Goal: Information Seeking & Learning: Understand process/instructions

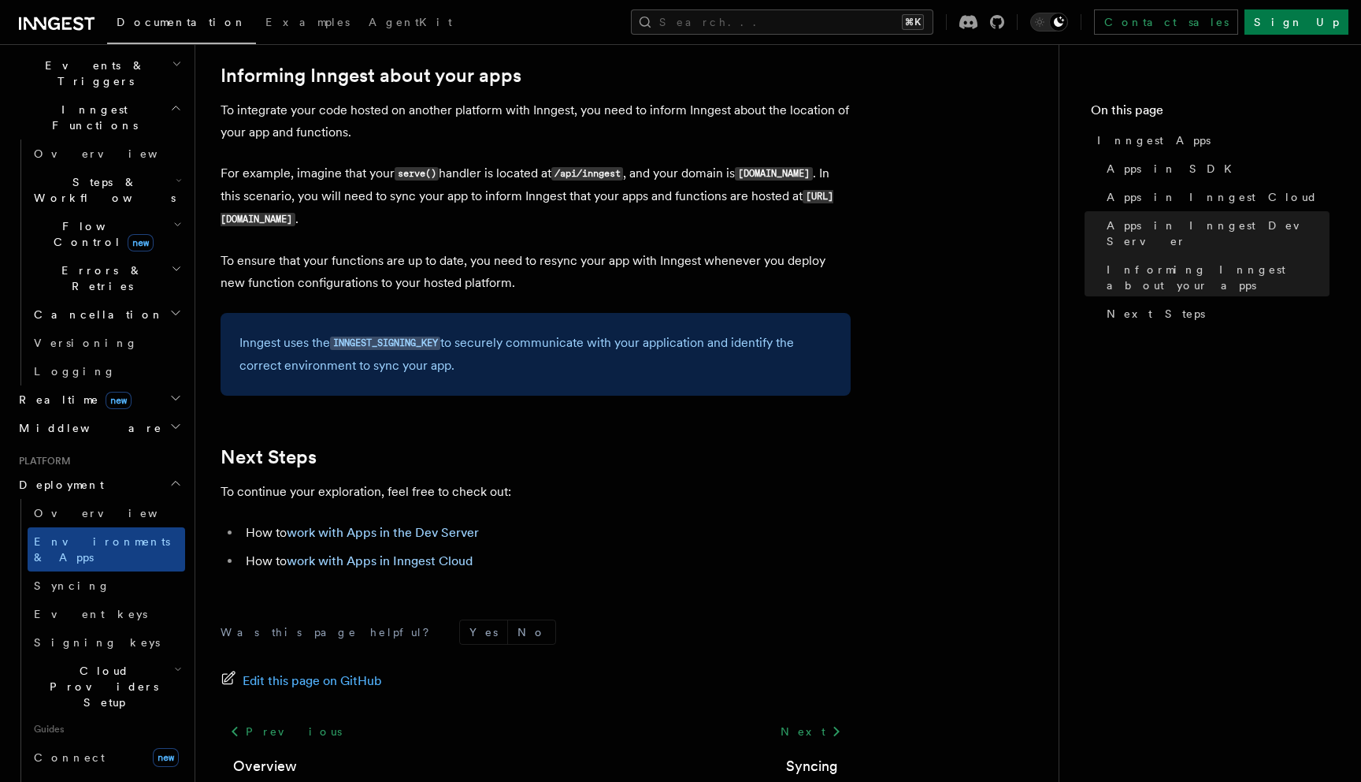
scroll to position [2475, 0]
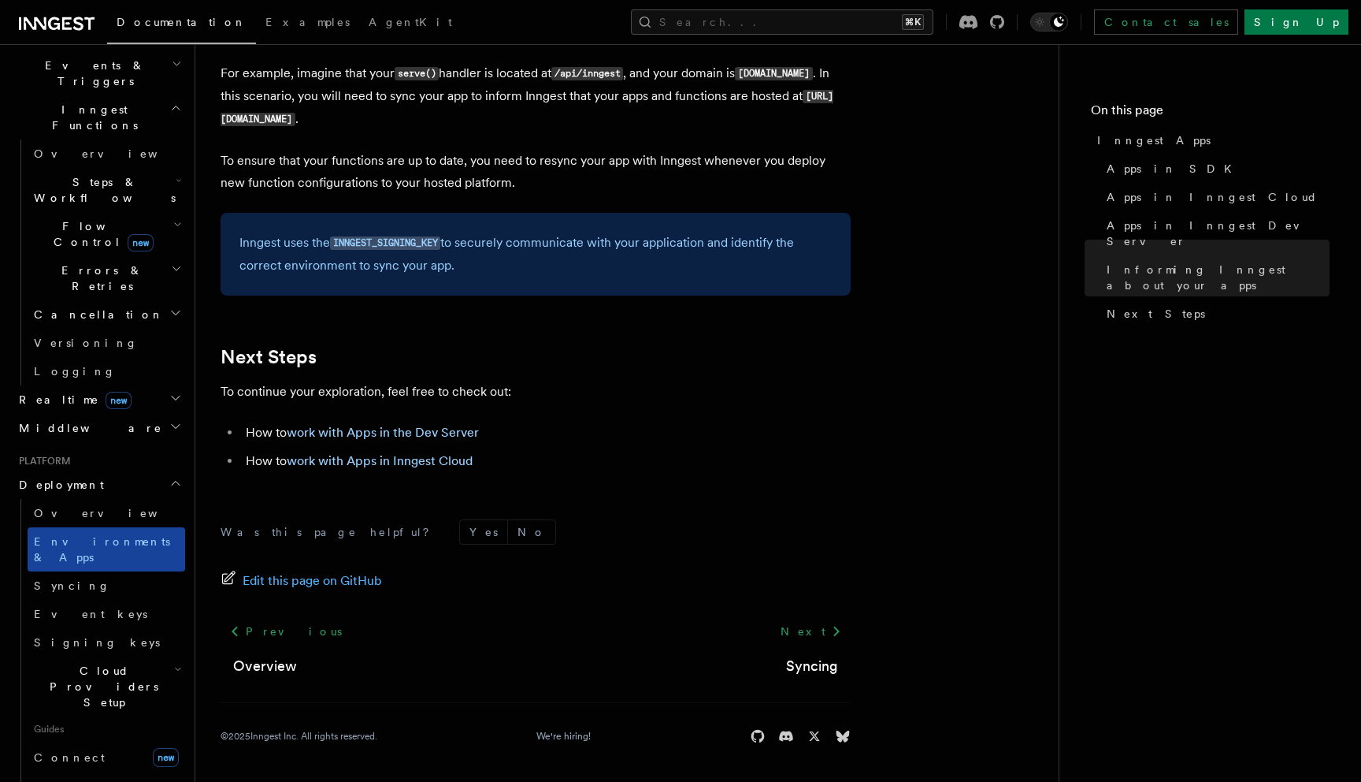
click at [92, 535] on span "Environments & Apps" at bounding box center [102, 549] width 136 height 28
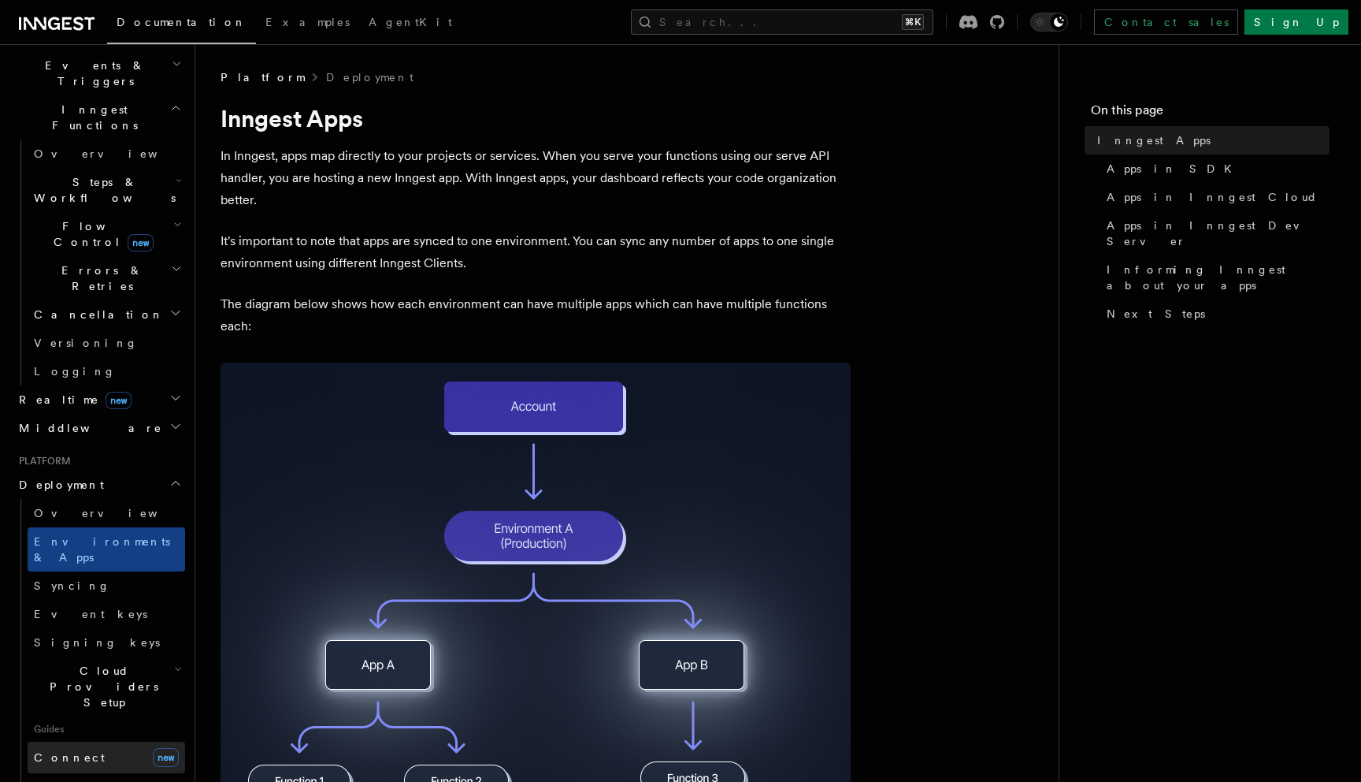
click at [45, 751] on span "Connect" at bounding box center [69, 757] width 71 height 13
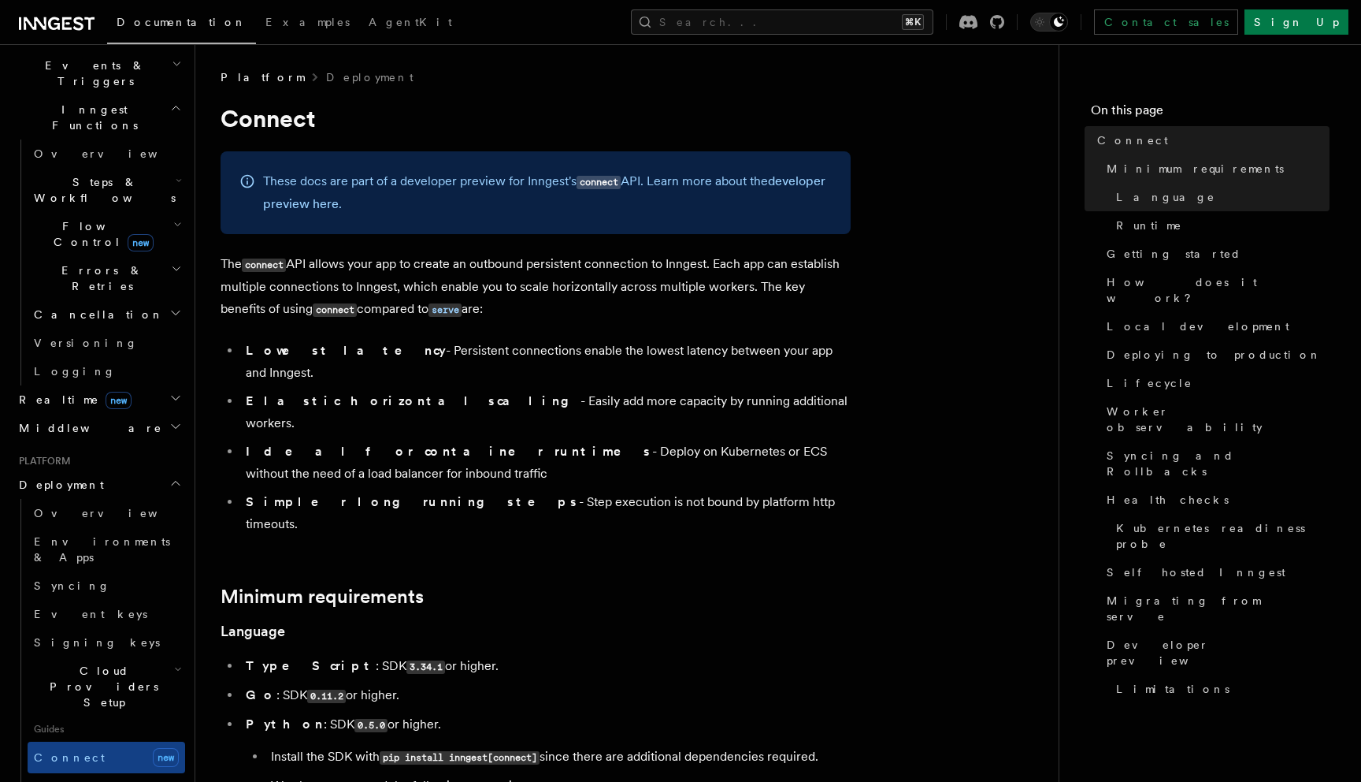
click at [176, 392] on icon "button" at bounding box center [175, 398] width 13 height 13
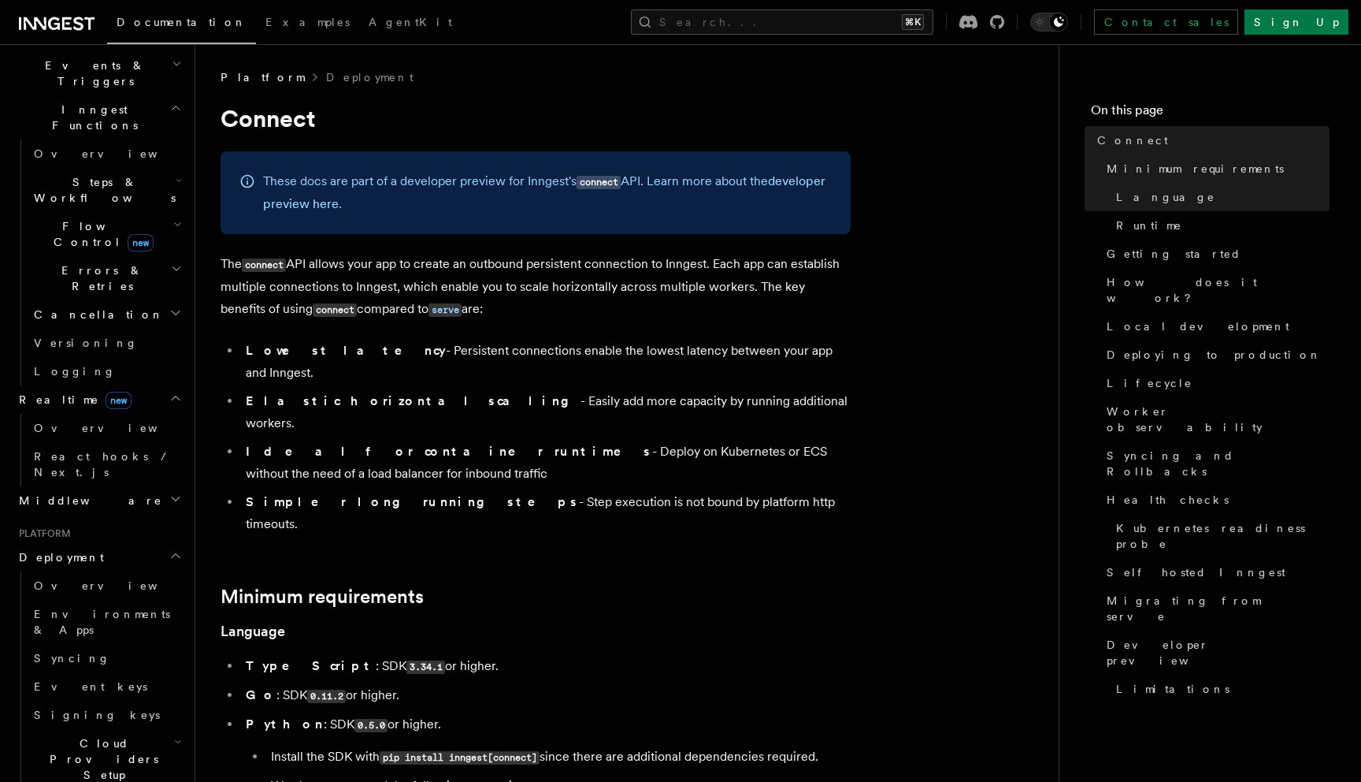
click at [176, 392] on icon "button" at bounding box center [175, 398] width 13 height 13
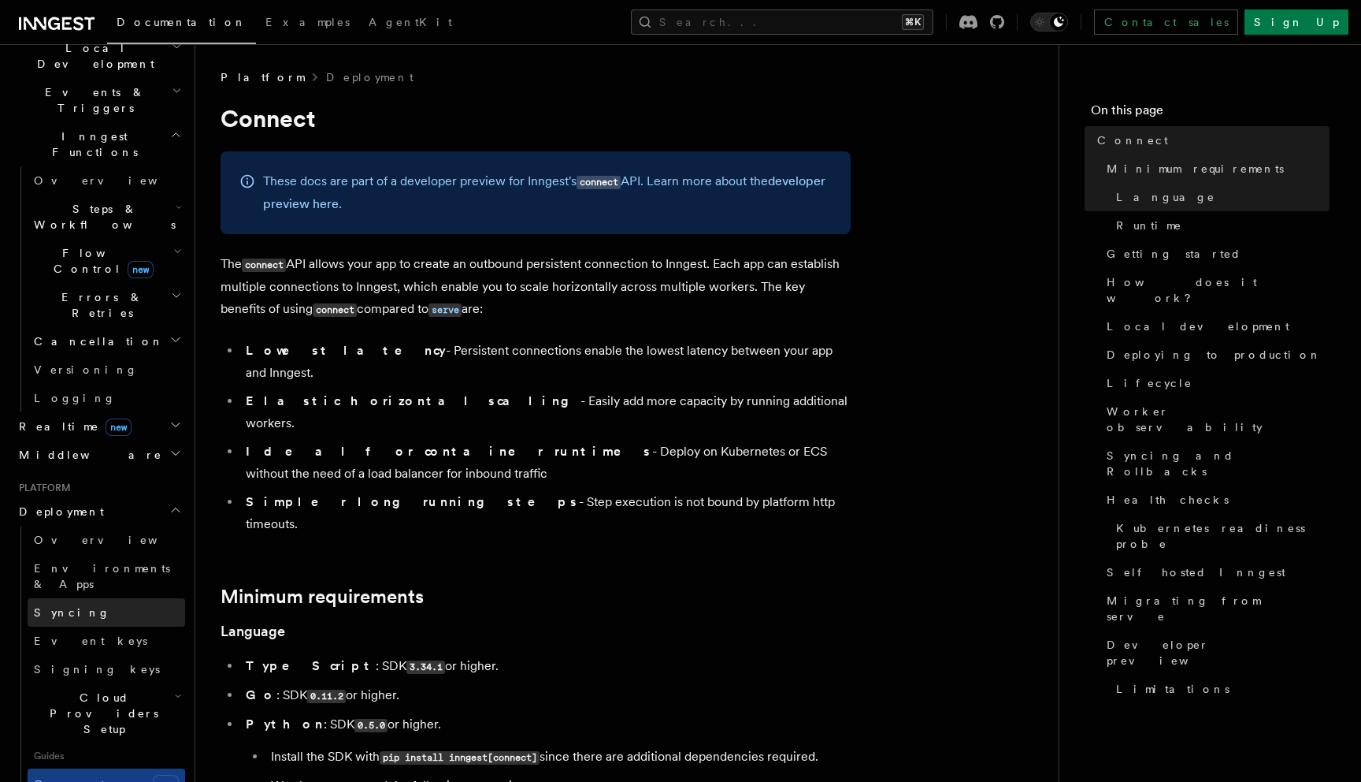
scroll to position [371, 0]
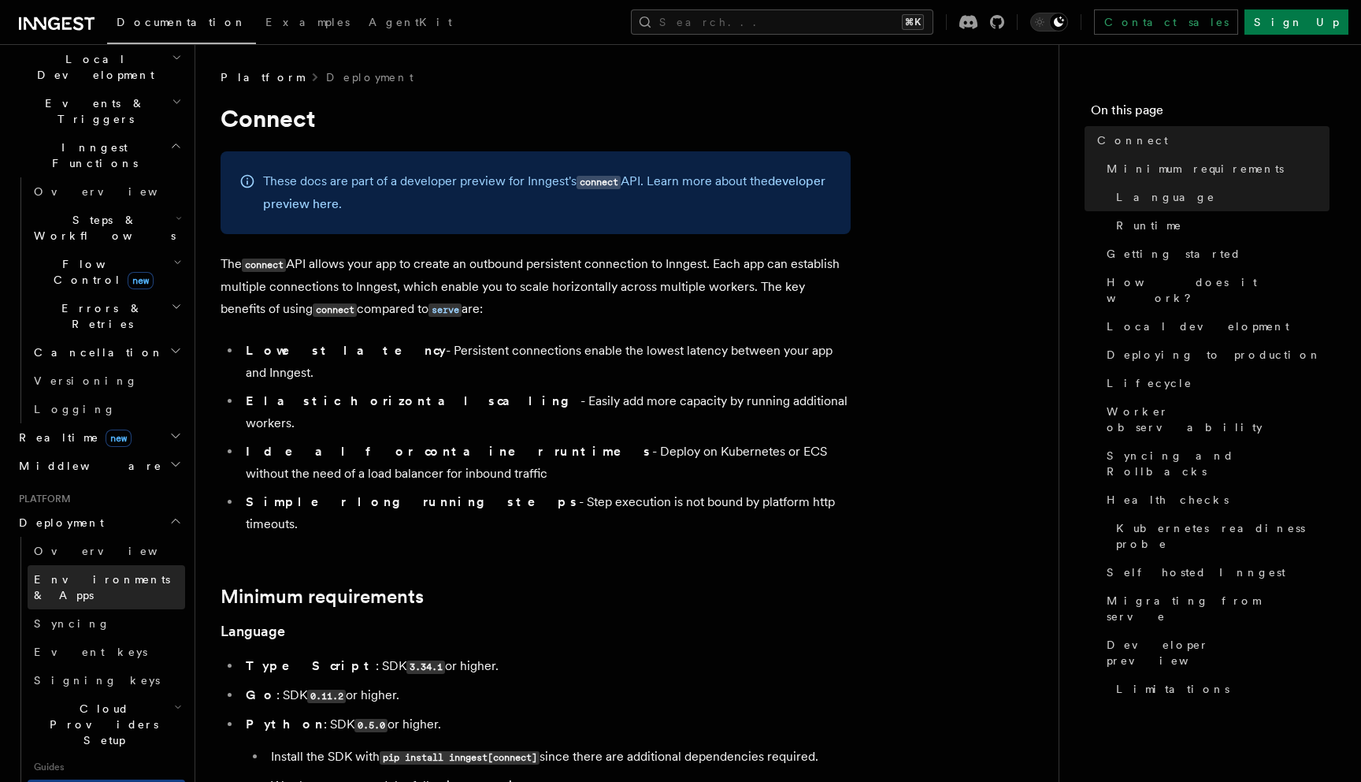
click at [114, 573] on span "Environments & Apps" at bounding box center [102, 587] width 136 height 28
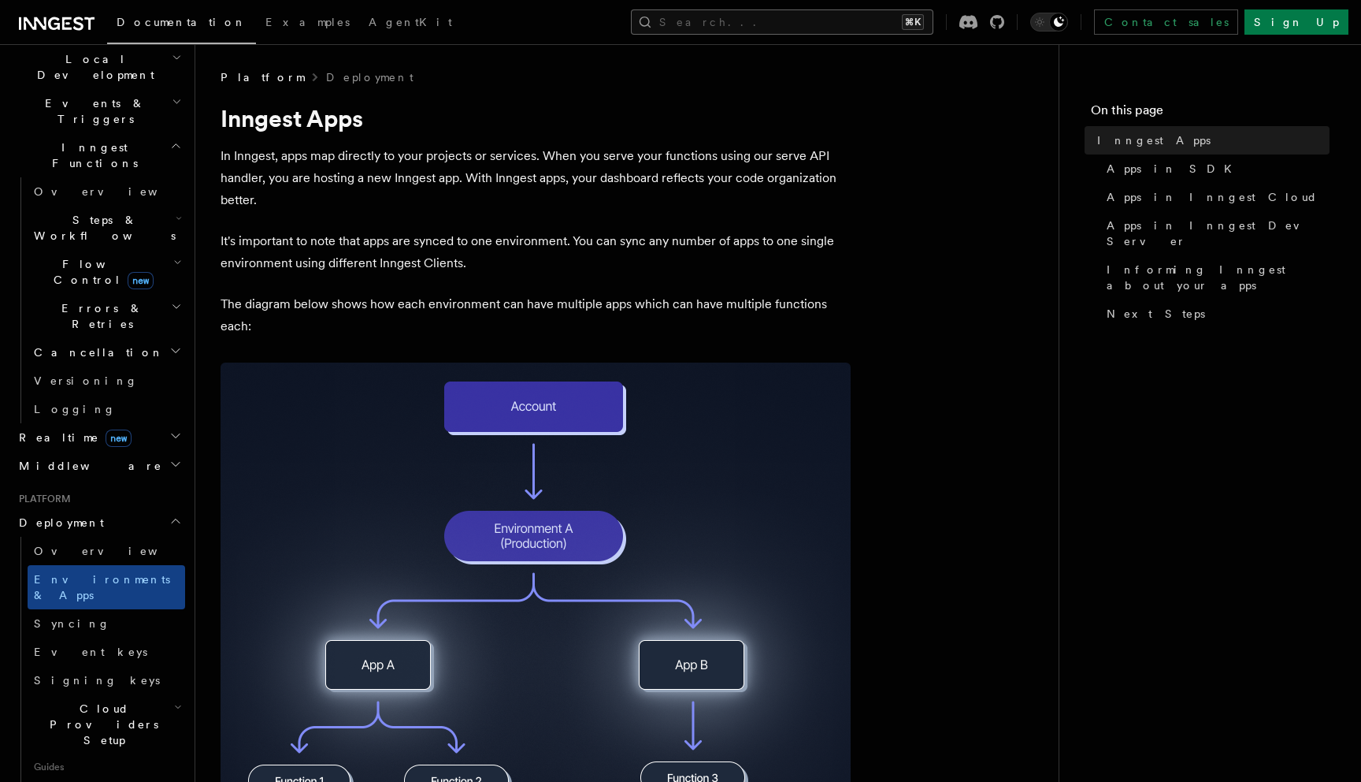
click at [813, 24] on button "Search... ⌘K" at bounding box center [782, 21] width 303 height 25
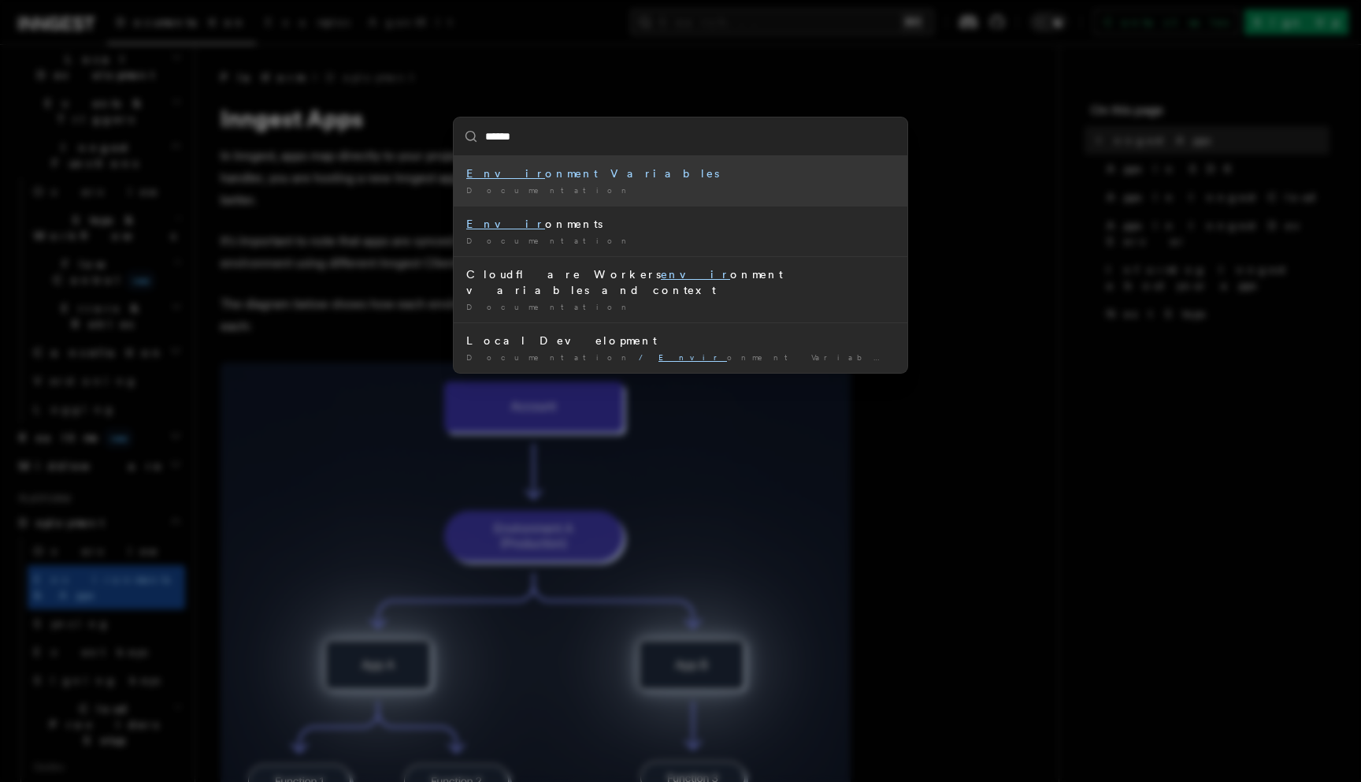
type input "*******"
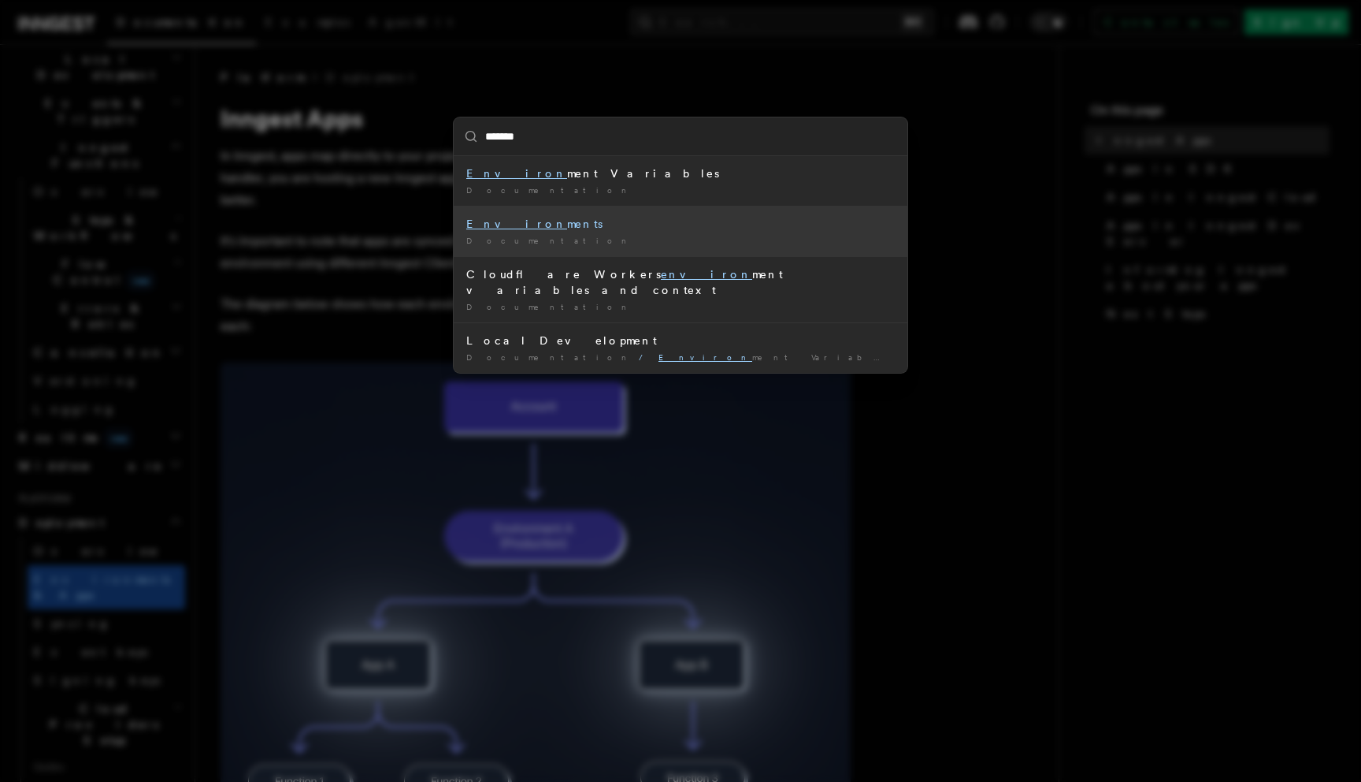
click at [535, 227] on div "Environ ments" at bounding box center [680, 224] width 429 height 16
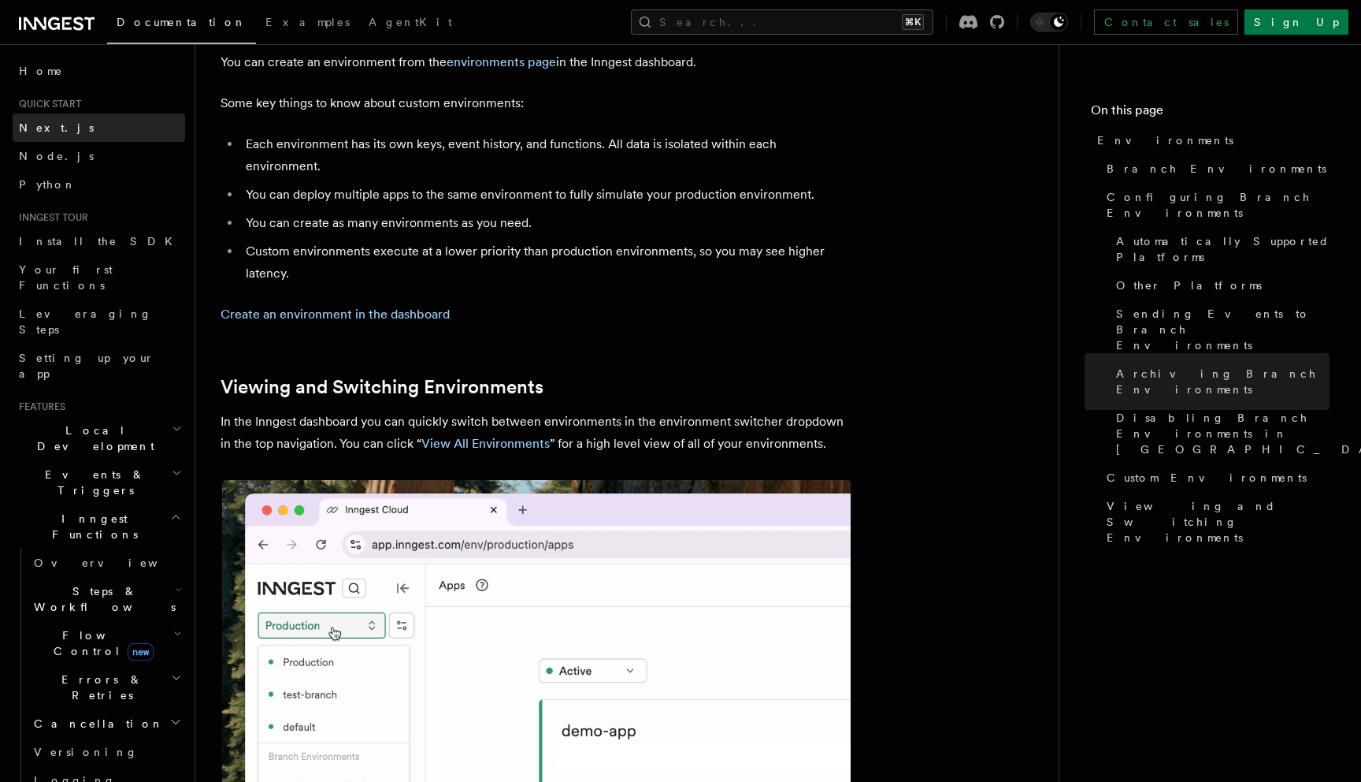
scroll to position [3384, 0]
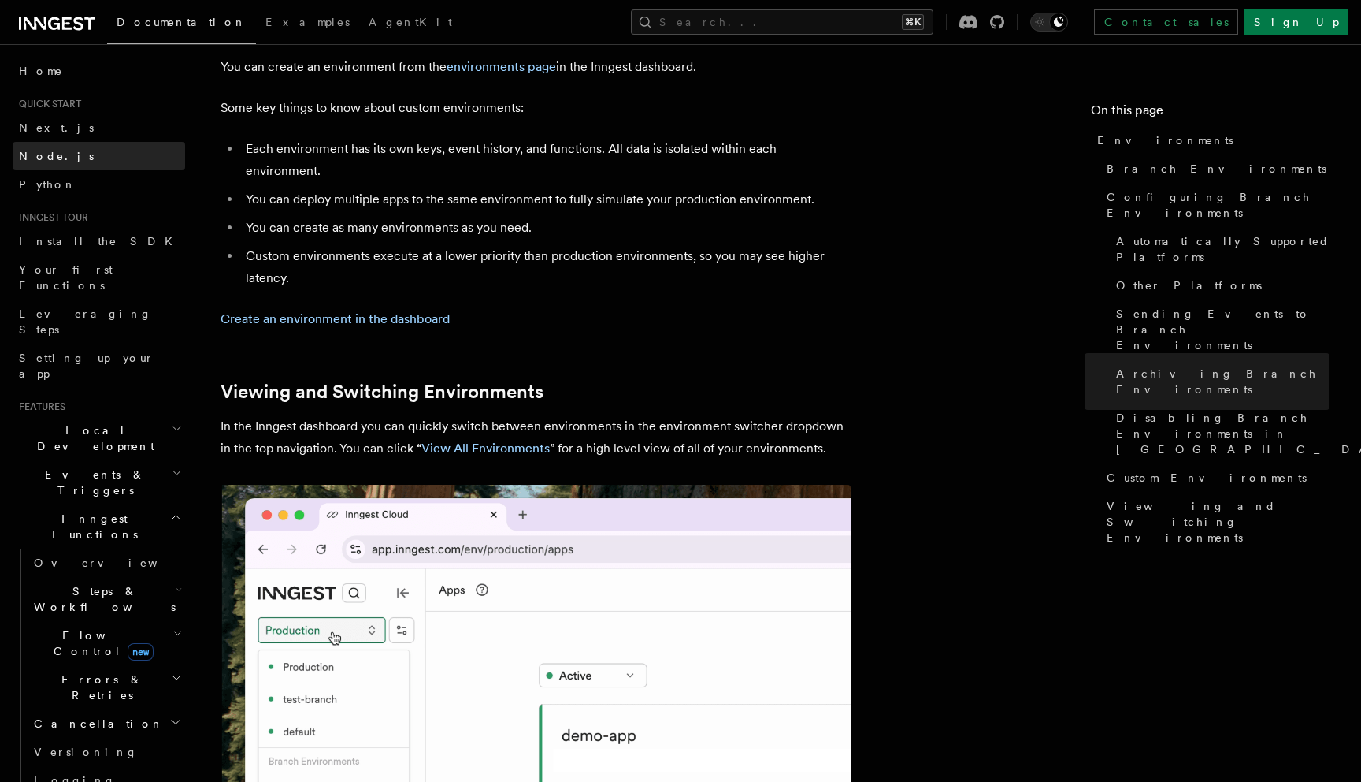
click at [41, 162] on span "Node.js" at bounding box center [56, 156] width 75 height 13
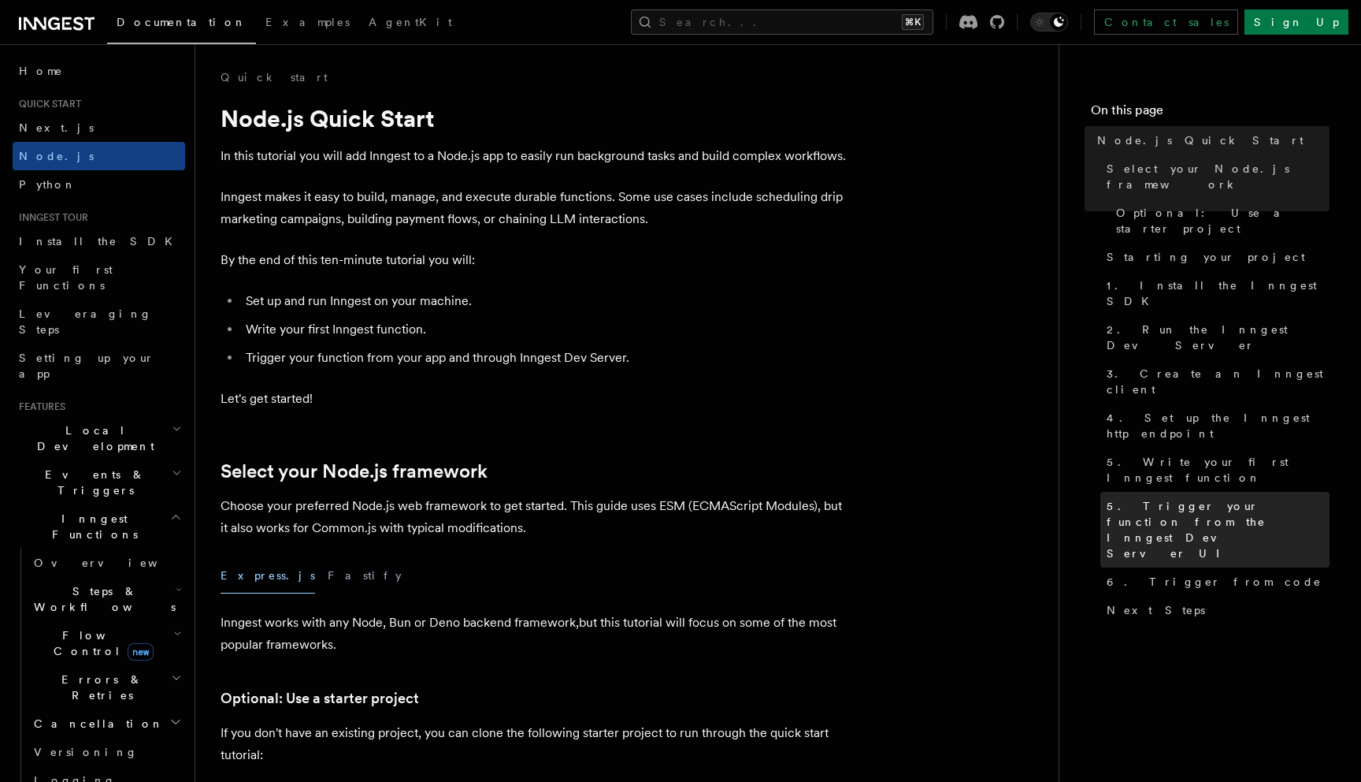
click at [1175, 498] on span "5. Trigger your function from the Inngest Dev Server UI" at bounding box center [1218, 529] width 223 height 63
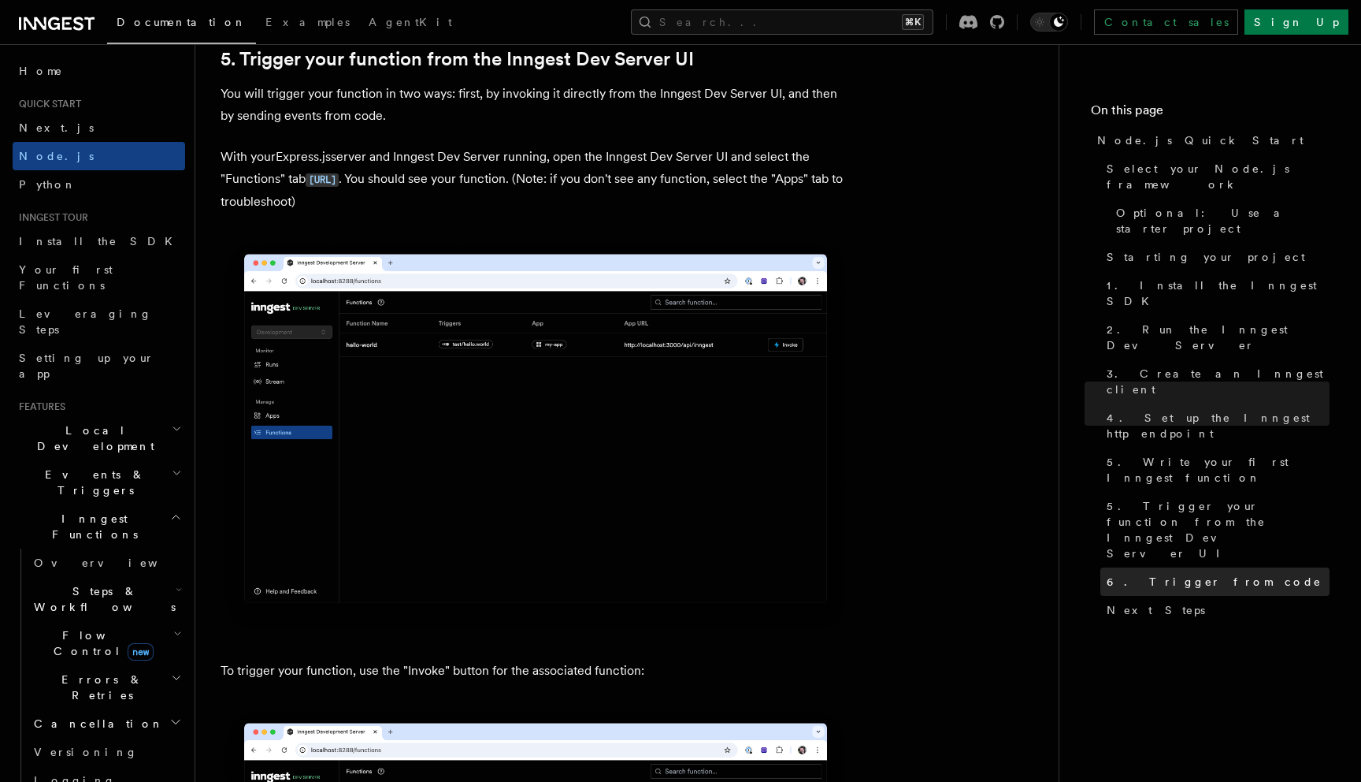
click at [1161, 574] on span "6. Trigger from code" at bounding box center [1214, 582] width 215 height 16
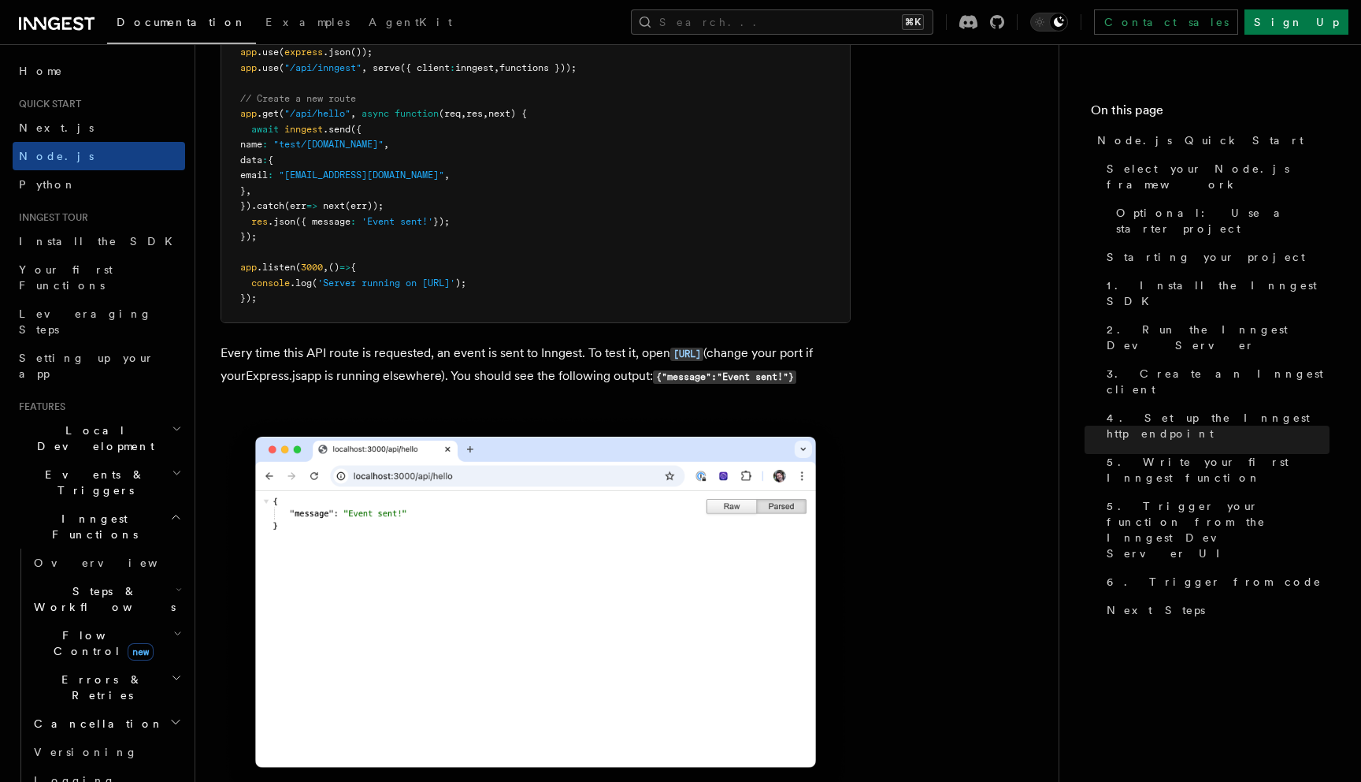
scroll to position [8515, 0]
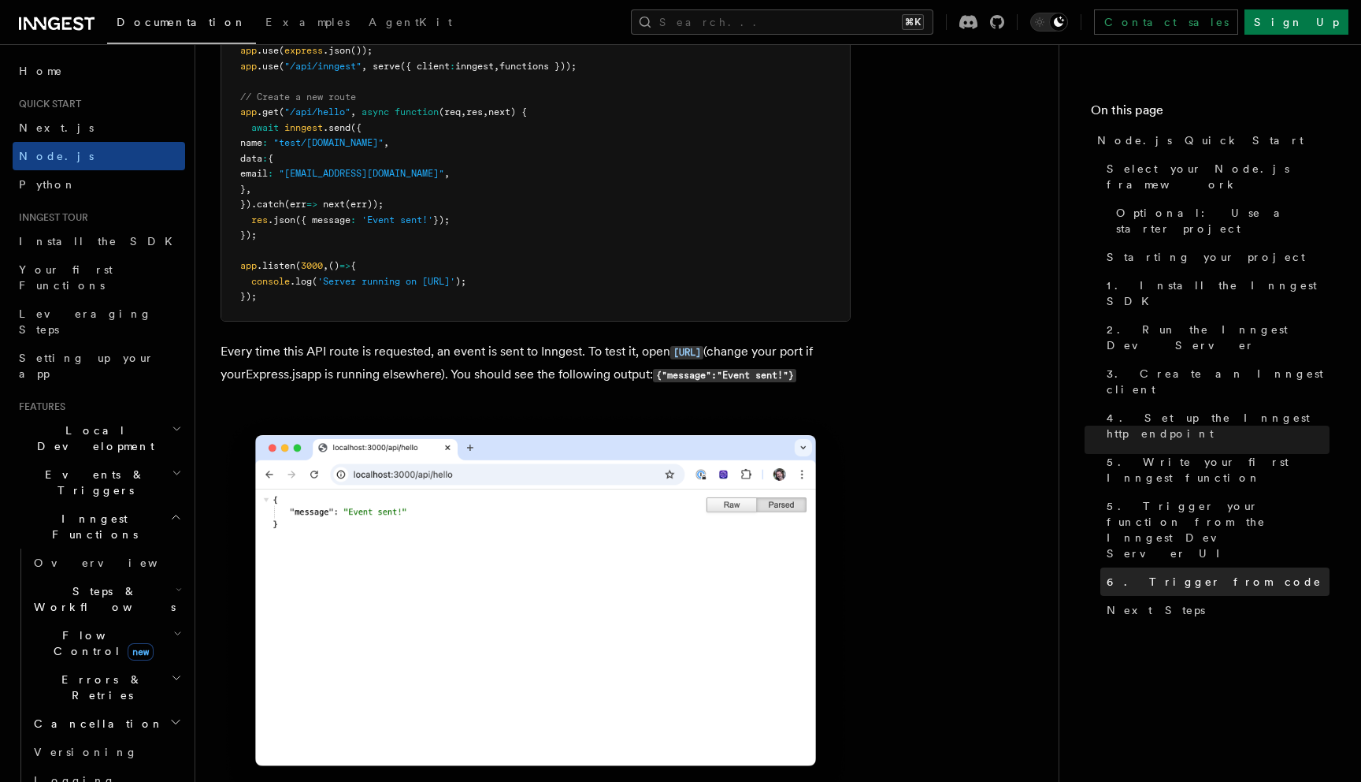
click at [1142, 574] on span "6. Trigger from code" at bounding box center [1214, 582] width 215 height 16
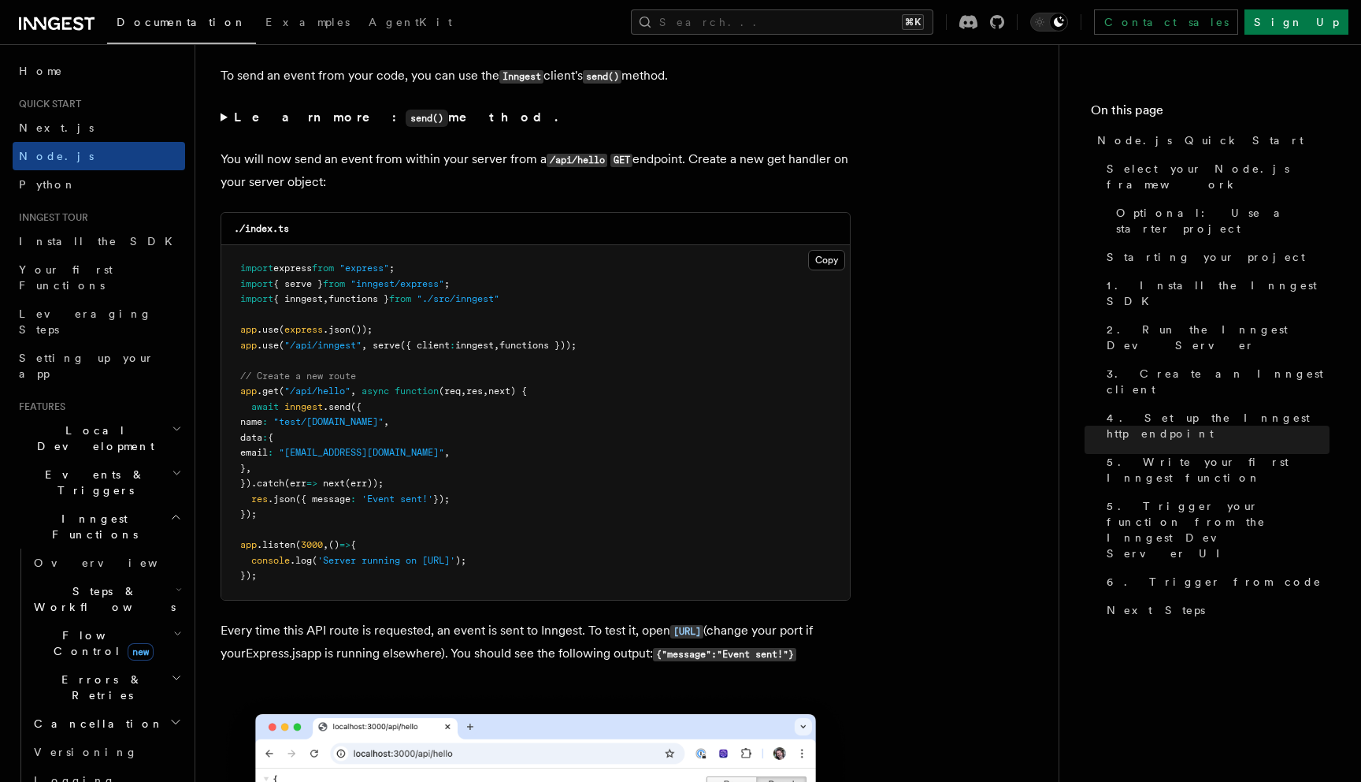
scroll to position [8214, 0]
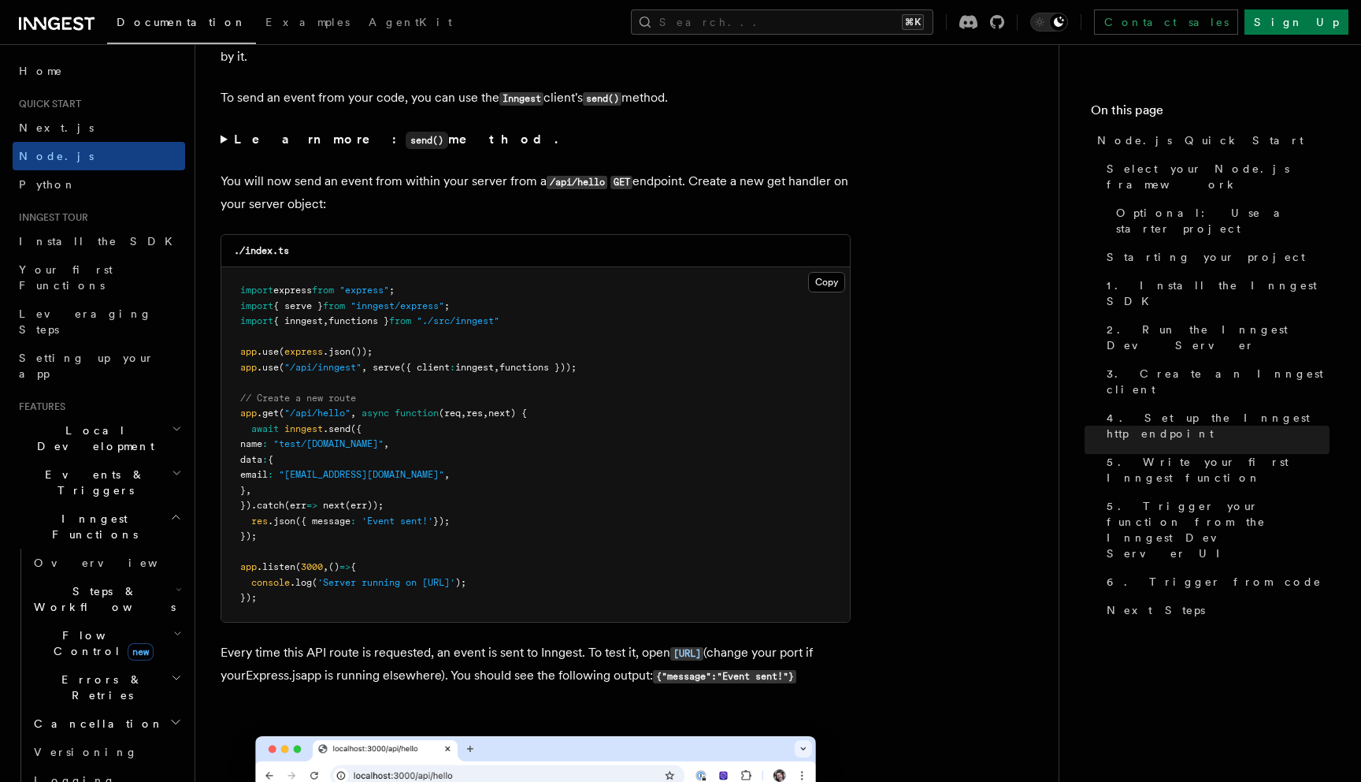
click at [301, 434] on span "inngest" at bounding box center [303, 428] width 39 height 11
